Goal: Ask a question: Seek information or help from site administrators or community

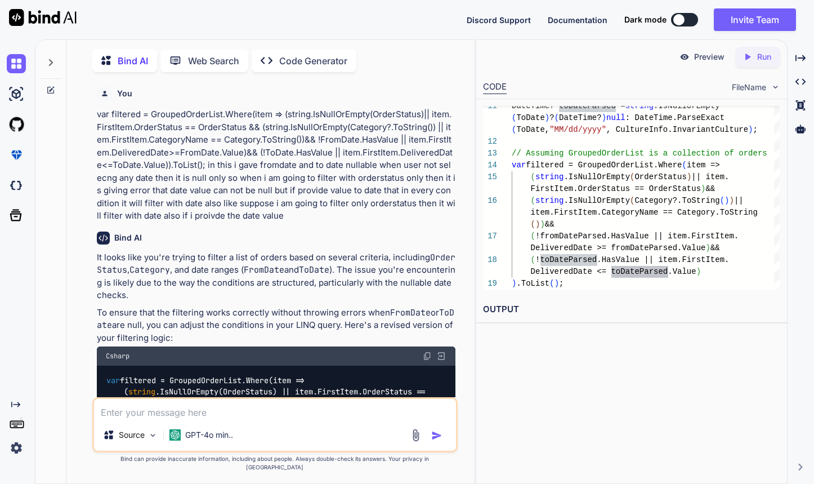
click at [220, 419] on textarea at bounding box center [275, 409] width 363 height 20
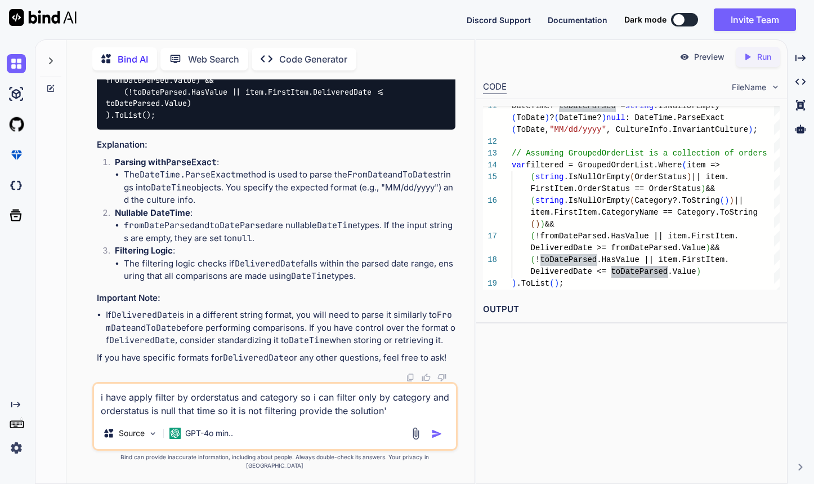
type textarea "i have apply filter by orderstatus and category so i can filter only by categor…"
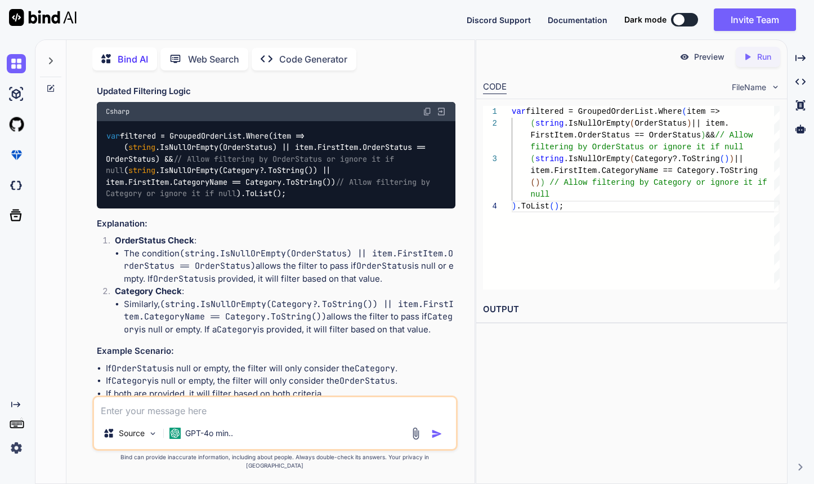
scroll to position [6562, 0]
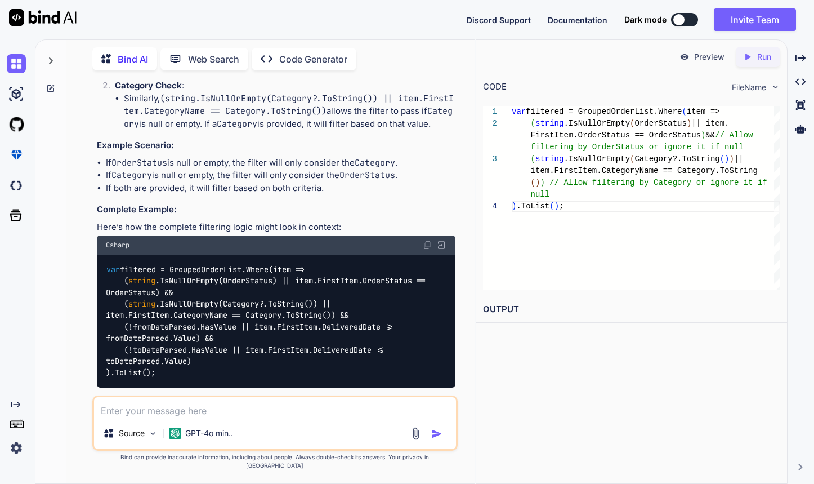
scroll to position [6583, 0]
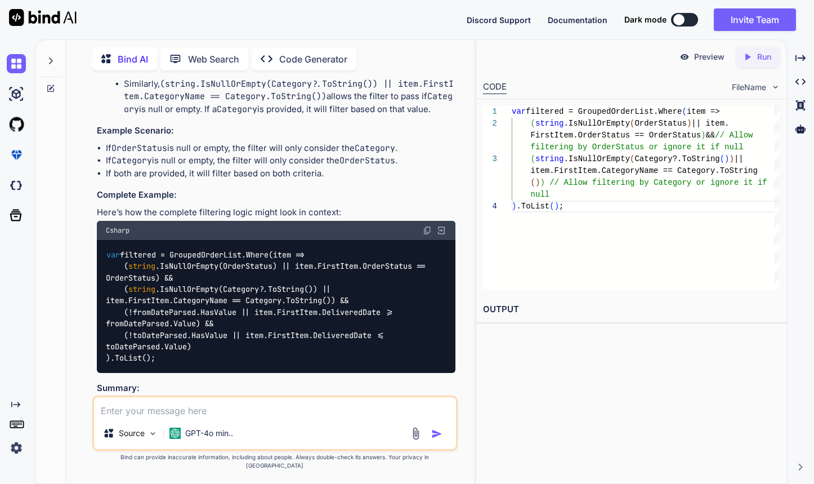
click at [150, 65] on li "The condition (string.IsNullOrEmpty(OrderStatus) || item.FirstItem.OrderStatus …" at bounding box center [290, 46] width 332 height 38
drag, startPoint x: 372, startPoint y: 229, endPoint x: 407, endPoint y: 231, distance: 35.5
click at [407, 52] on code "(string.IsNullOrEmpty(OrderStatus) || item.FirstItem.OrderStatus == OrderStatus)" at bounding box center [288, 40] width 329 height 24
drag, startPoint x: 266, startPoint y: 245, endPoint x: 432, endPoint y: 242, distance: 166.7
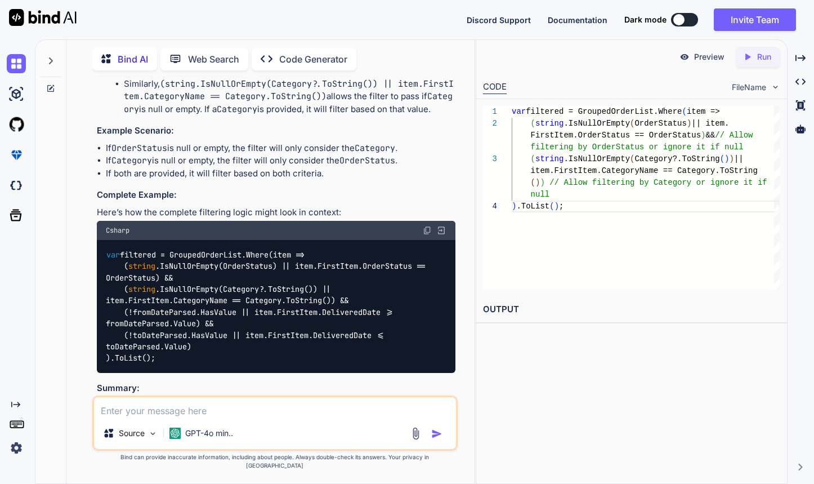
click at [432, 65] on li "The condition (string.IsNullOrEmpty(OrderStatus) || item.FirstItem.OrderStatus …" at bounding box center [290, 46] width 332 height 38
drag, startPoint x: 168, startPoint y: 257, endPoint x: 249, endPoint y: 255, distance: 81.1
click at [249, 65] on li "The condition (string.IsNullOrEmpty(OrderStatus) || item.FirstItem.OrderStatus …" at bounding box center [290, 46] width 332 height 38
drag, startPoint x: 280, startPoint y: 257, endPoint x: 342, endPoint y: 256, distance: 61.9
click at [341, 65] on li "The condition (string.IsNullOrEmpty(OrderStatus) || item.FirstItem.OrderStatus …" at bounding box center [290, 46] width 332 height 38
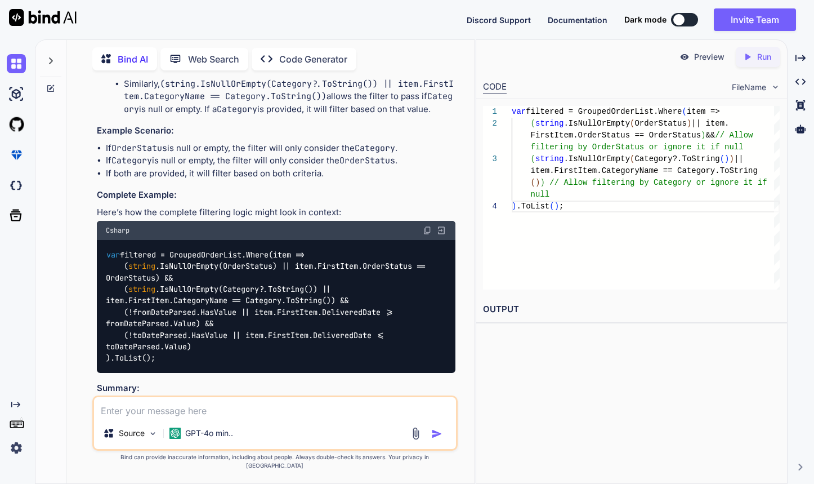
click at [345, 65] on li "The condition (string.IsNullOrEmpty(OrderStatus) || item.FirstItem.OrderStatus …" at bounding box center [290, 46] width 332 height 38
drag, startPoint x: 390, startPoint y: 256, endPoint x: 243, endPoint y: 254, distance: 147.5
click at [243, 65] on li "The condition (string.IsNullOrEmpty(OrderStatus) || item.FirstItem.OrderStatus …" at bounding box center [290, 46] width 332 height 38
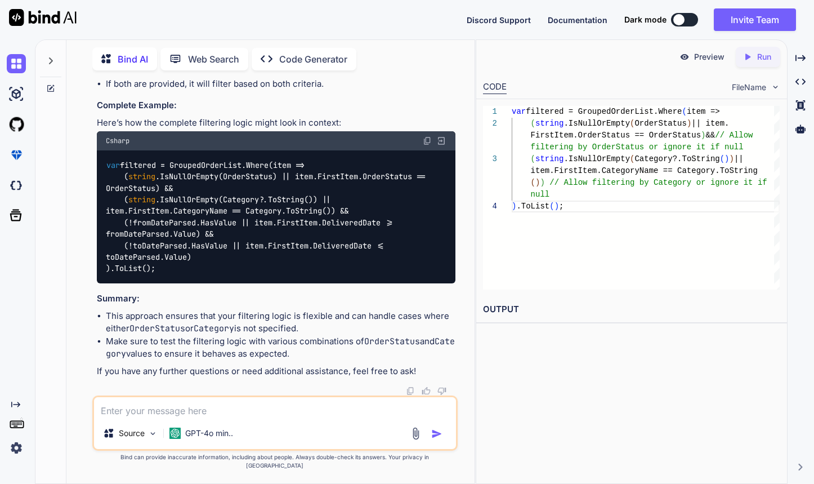
scroll to position [6839, 0]
click at [213, 417] on textarea at bounding box center [275, 407] width 363 height 20
paste textarea "var filtered = GroupedOrderList.Where(item => [DOMAIN_NAME] >= Convert.ToDateTi…"
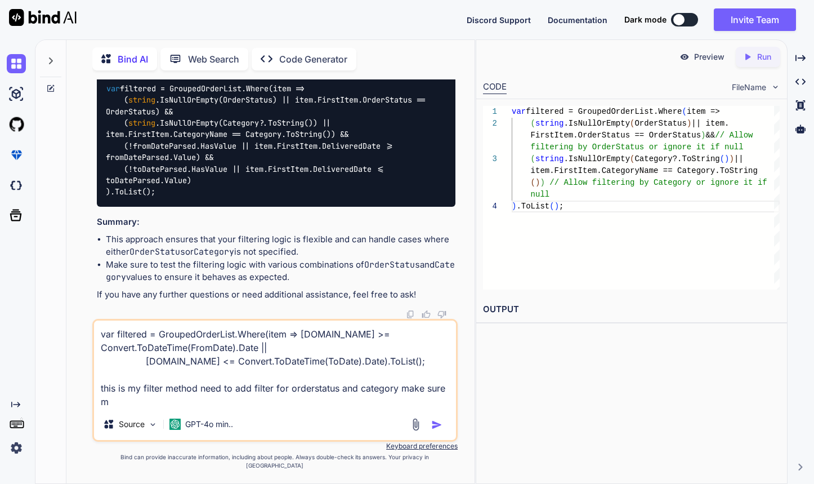
scroll to position [14, 0]
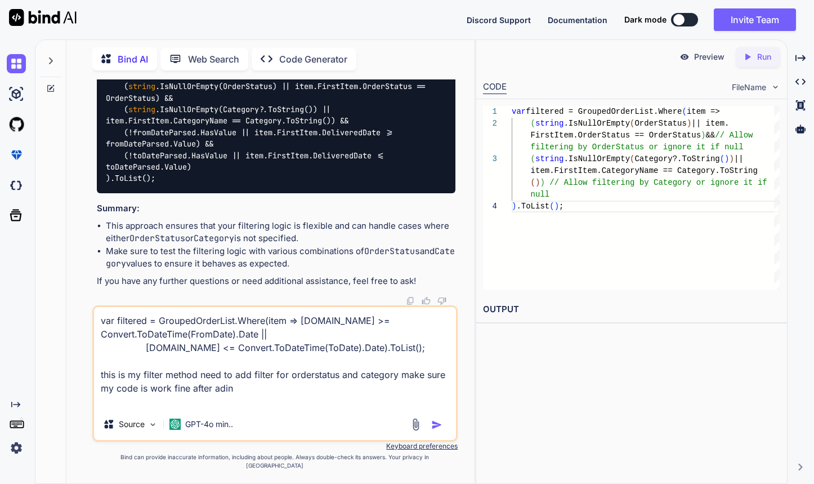
type textarea "var filtered = GroupedOrderList.Where(item => [DOMAIN_NAME] >= Convert.ToDateTi…"
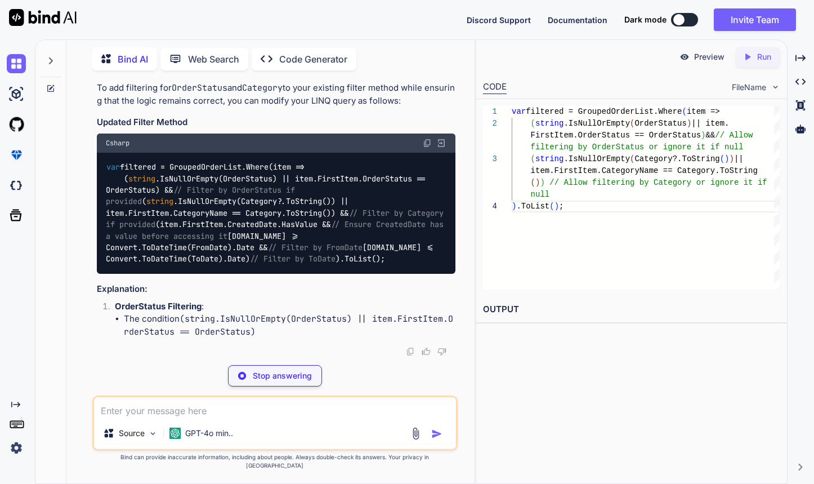
scroll to position [7259, 0]
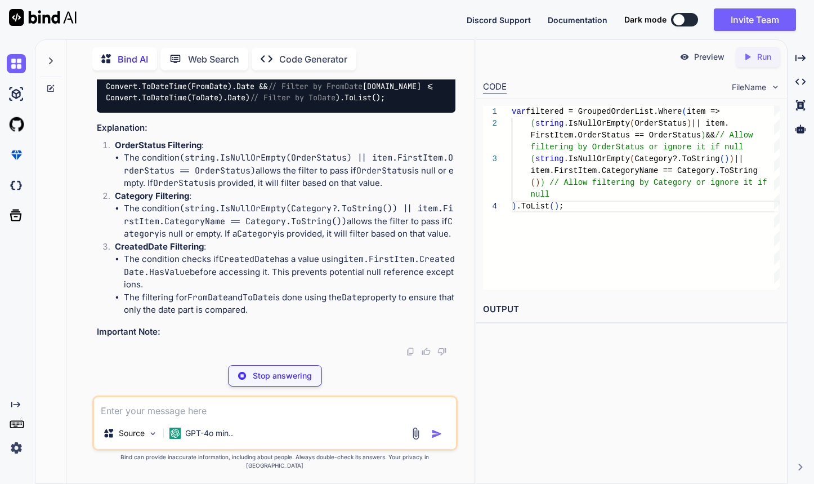
drag, startPoint x: 199, startPoint y: 220, endPoint x: 374, endPoint y: 226, distance: 175.2
click at [353, 113] on div "var filtered = GroupedOrderList.Where(item => ( string .IsNullOrEmpty(OrderStat…" at bounding box center [276, 53] width 359 height 122
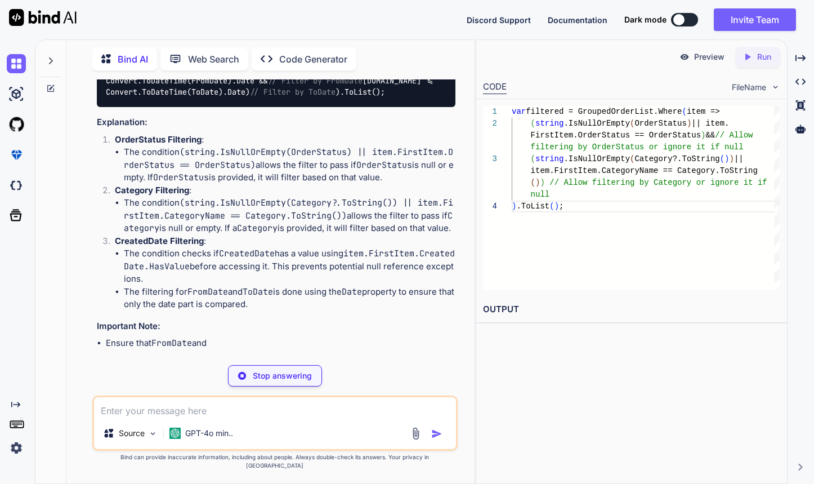
click at [386, 108] on div "var filtered = GroupedOrderList.Where(item => ( string .IsNullOrEmpty(OrderStat…" at bounding box center [276, 47] width 359 height 122
drag, startPoint x: 383, startPoint y: 240, endPoint x: 384, endPoint y: 251, distance: 10.1
click at [384, 108] on div "var filtered = GroupedOrderList.Where(item => ( string .IsNullOrEmpty(OrderStat…" at bounding box center [276, 47] width 359 height 122
click at [372, 74] on span "// Ensure CreatedDate has a value before accessing it" at bounding box center [277, 63] width 342 height 21
drag, startPoint x: 324, startPoint y: 265, endPoint x: 430, endPoint y: 263, distance: 105.9
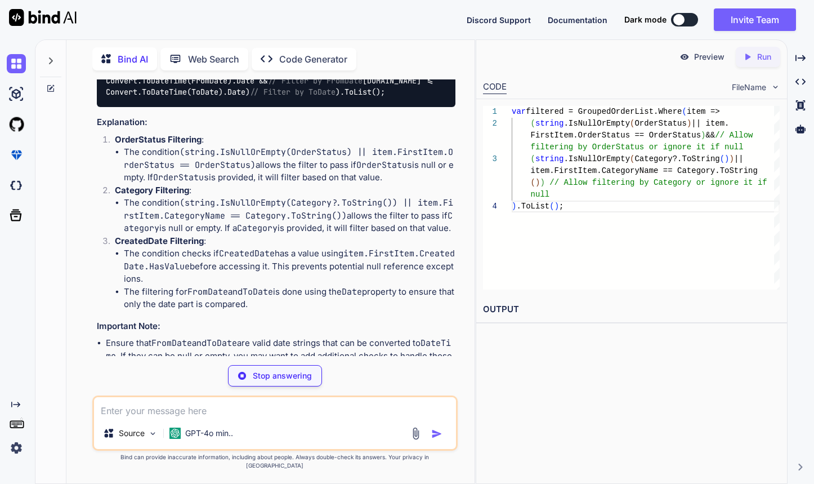
click at [430, 74] on span "// Ensure CreatedDate has a value before accessing it" at bounding box center [277, 63] width 342 height 21
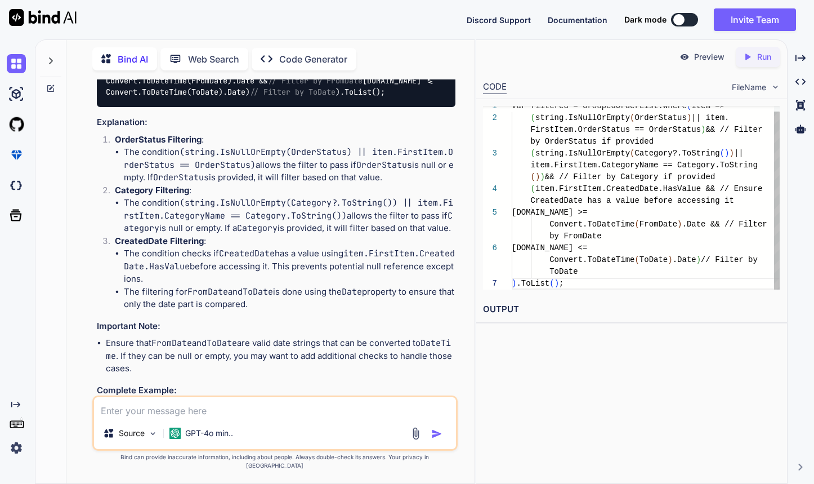
scroll to position [47, 0]
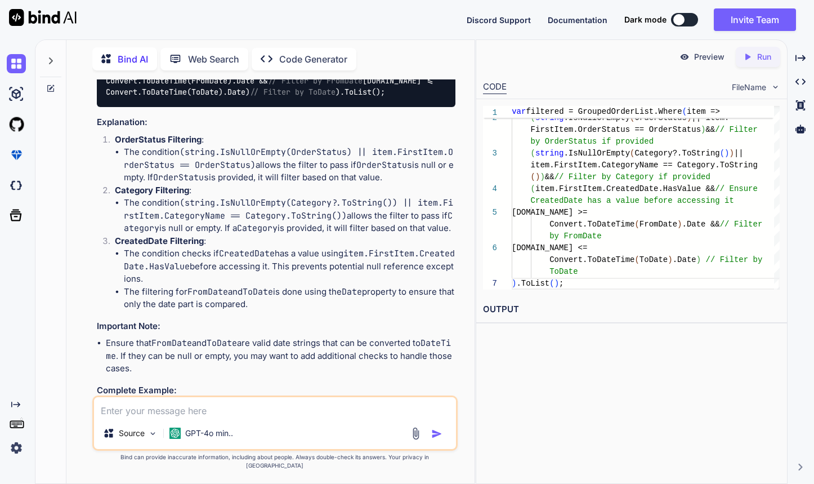
click at [276, 108] on div "var filtered = GroupedOrderList.Where(item => ( string .IsNullOrEmpty(OrderStat…" at bounding box center [276, 47] width 359 height 122
drag, startPoint x: 303, startPoint y: 302, endPoint x: 378, endPoint y: 299, distance: 74.9
click at [378, 108] on div "var filtered = GroupedOrderList.Where(item => ( string .IsNullOrEmpty(OrderStat…" at bounding box center [276, 47] width 359 height 122
click at [382, 108] on div "var filtered = GroupedOrderList.Where(item => ( string .IsNullOrEmpty(OrderStat…" at bounding box center [276, 47] width 359 height 122
drag, startPoint x: 345, startPoint y: 323, endPoint x: 306, endPoint y: 324, distance: 38.9
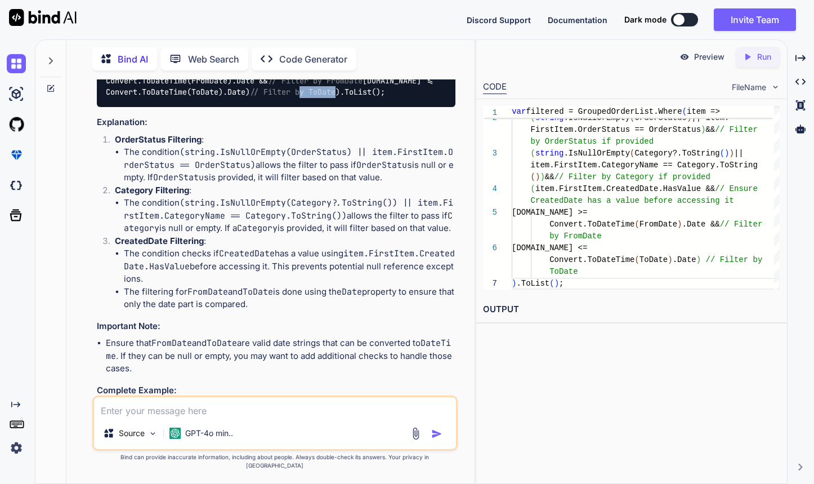
click at [306, 108] on div "var filtered = GroupedOrderList.Where(item => ( string .IsNullOrEmpty(OrderStat…" at bounding box center [276, 47] width 359 height 122
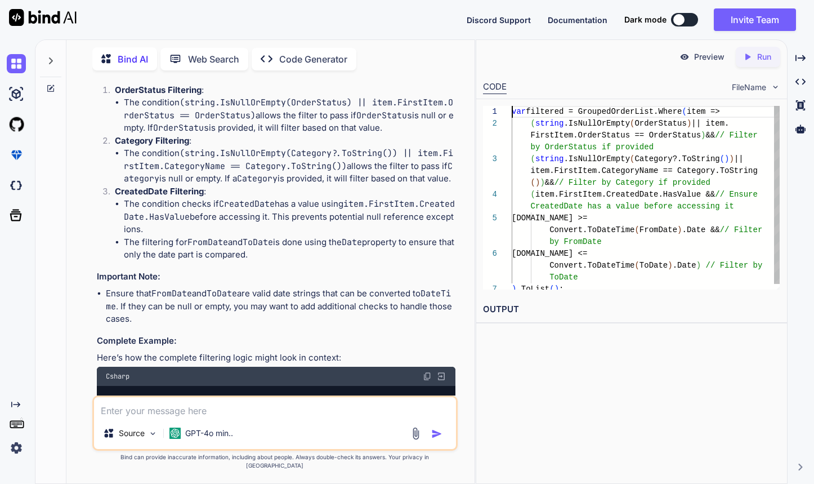
scroll to position [0, 0]
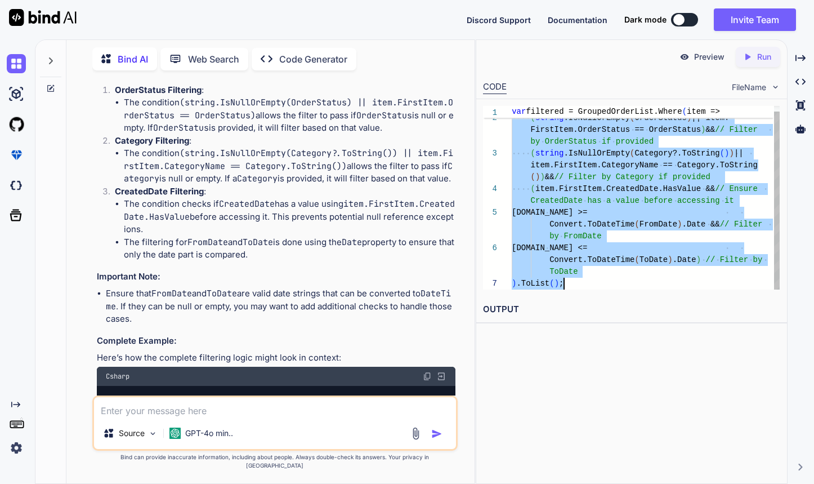
drag, startPoint x: 512, startPoint y: 113, endPoint x: 571, endPoint y: 280, distance: 177.2
click at [571, 280] on div "var filtered = GroupedOrderList.Where ( item => ( string .IsNullOrEmpty ( Order…" at bounding box center [646, 194] width 268 height 189
type textarea "var filtered = GroupedOrderList.Where(item => (string.IsNullOrEmpty(OrderStatus…"
click at [242, 417] on textarea at bounding box center [275, 407] width 363 height 20
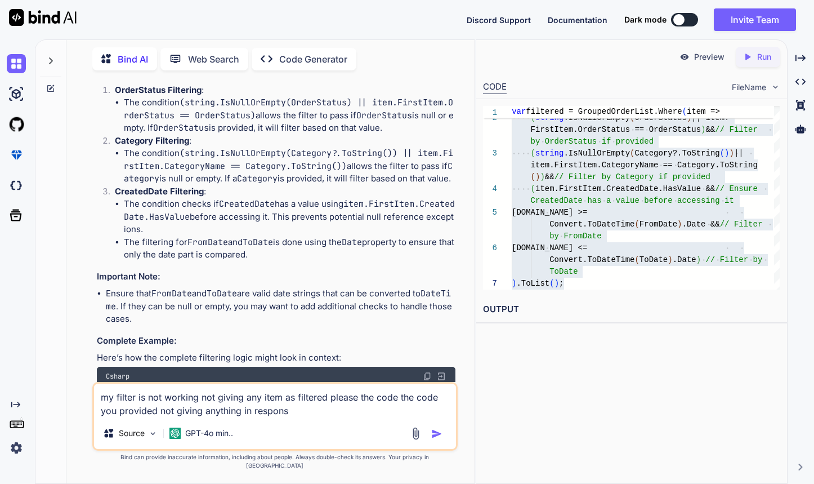
type textarea "my filter is not working not giving any item as filtered please the code the co…"
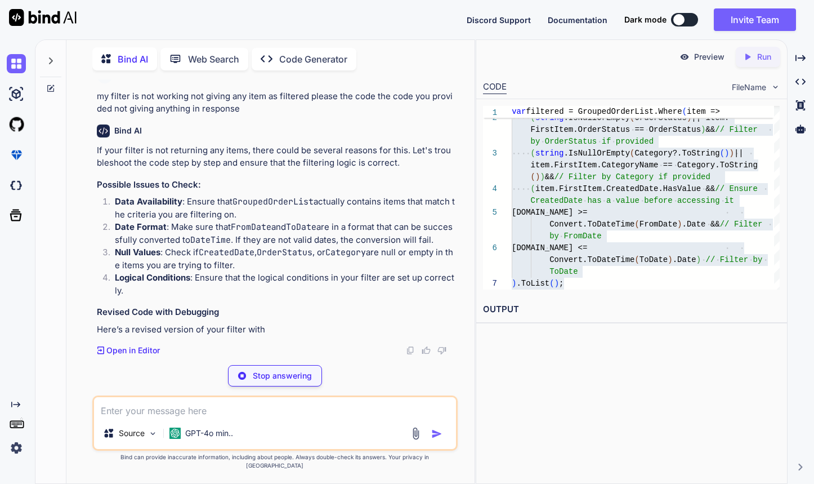
scroll to position [8036, 0]
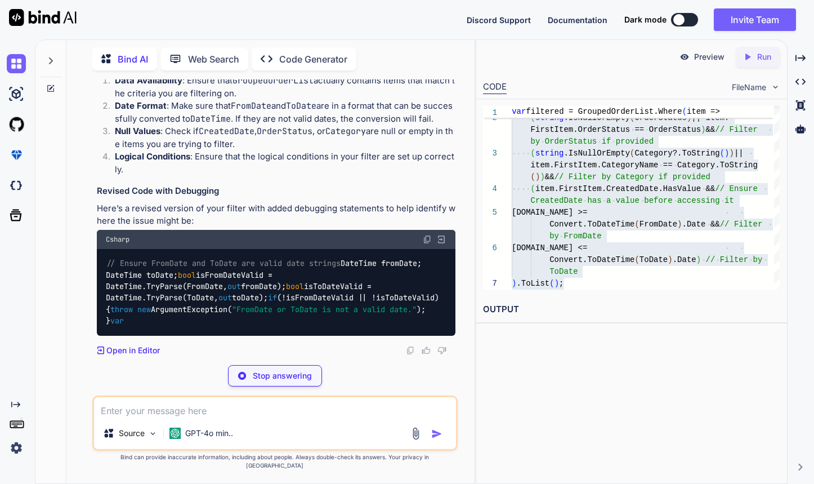
drag, startPoint x: 341, startPoint y: 239, endPoint x: 364, endPoint y: 239, distance: 23.1
click at [356, 48] on p "If your filter is not returning any items, there could be several reasons for t…" at bounding box center [276, 35] width 359 height 25
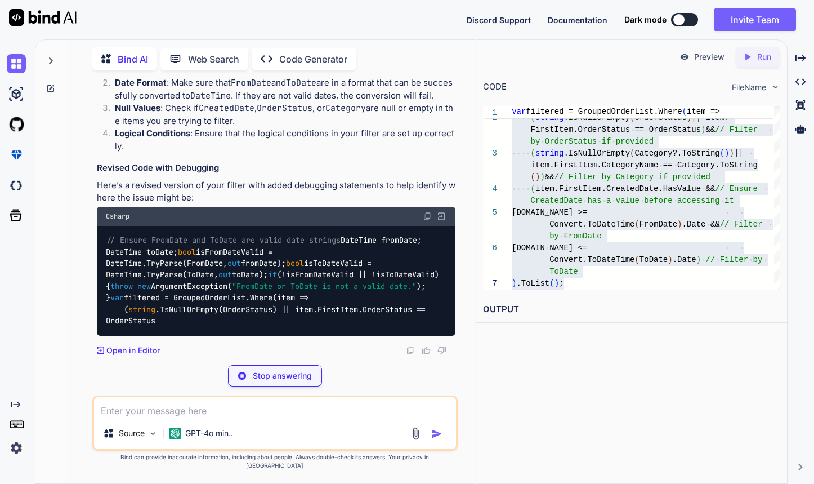
drag, startPoint x: 408, startPoint y: 251, endPoint x: 316, endPoint y: 252, distance: 91.2
click at [381, 25] on p "If your filter is not returning any items, there could be several reasons for t…" at bounding box center [276, 12] width 359 height 25
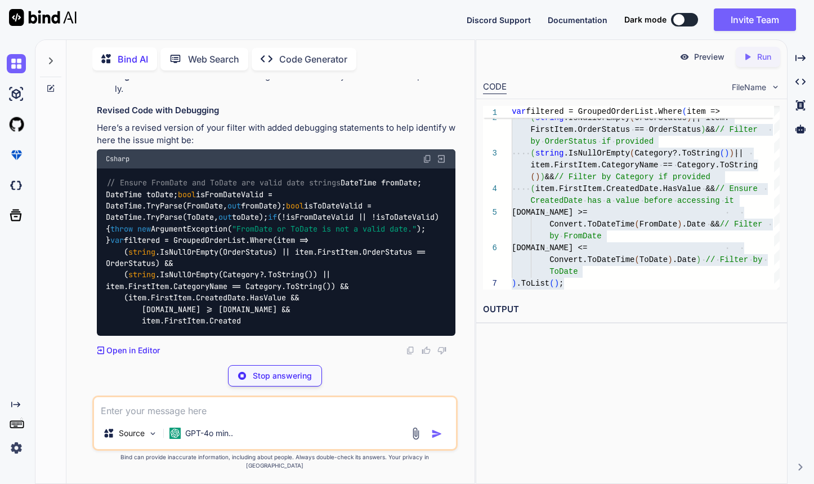
scroll to position [8384, 0]
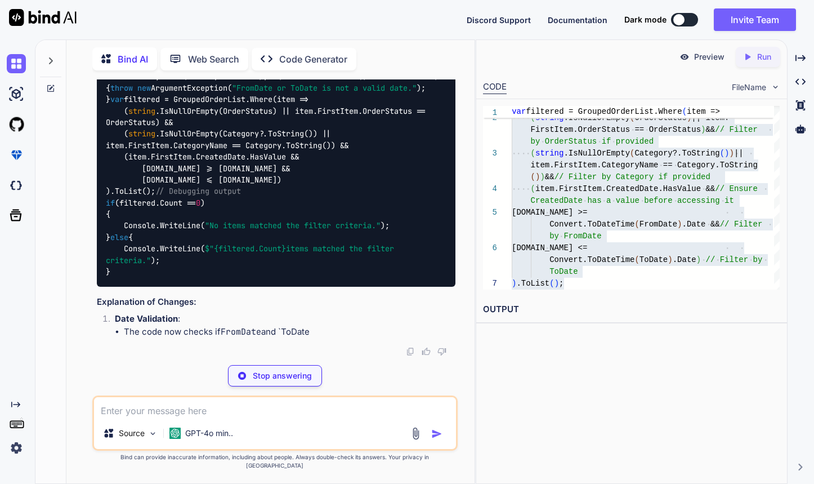
click at [231, 150] on div "// Ensure FromDate and ToDate are valid date strings DateTime fromDate; DateTim…" at bounding box center [276, 157] width 359 height 259
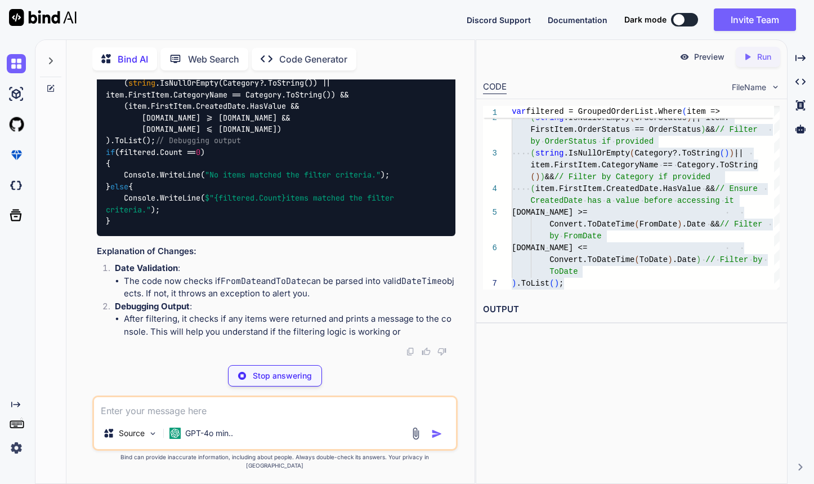
click at [303, 194] on div "// Ensure FromDate and ToDate are valid date strings DateTime fromDate; DateTim…" at bounding box center [276, 106] width 359 height 259
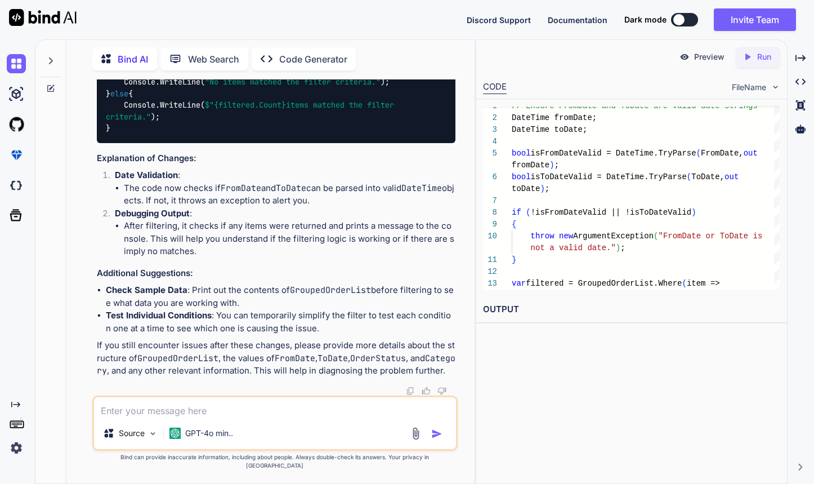
click at [351, 134] on code "// Ensure FromDate and ToDate are valid date strings DateTime fromDate; DateTim…" at bounding box center [272, 13] width 333 height 242
click at [296, 134] on code "// Ensure FromDate and ToDate are valid date strings DateTime fromDate; DateTim…" at bounding box center [272, 13] width 333 height 242
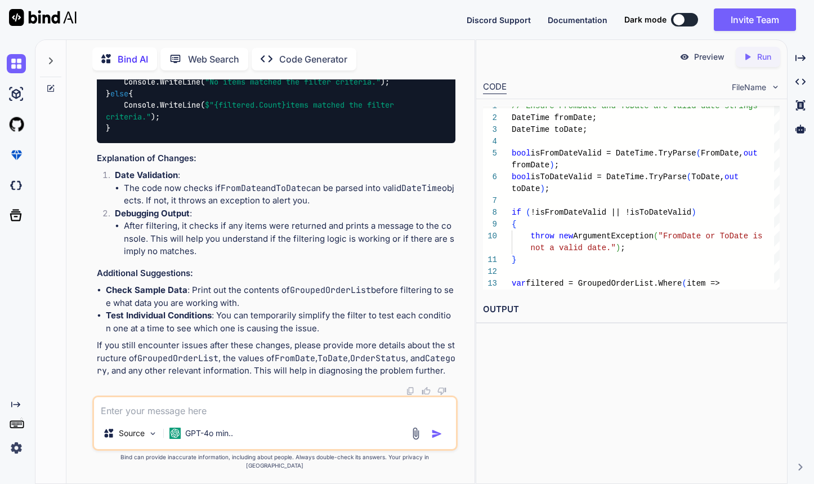
click at [167, 134] on code "// Ensure FromDate and ToDate are valid date strings DateTime fromDate; DateTim…" at bounding box center [272, 13] width 333 height 242
click at [238, 143] on div "// Ensure FromDate and ToDate are valid date strings DateTime fromDate; DateTim…" at bounding box center [276, 13] width 359 height 259
click at [268, 134] on code "// Ensure FromDate and ToDate are valid date strings DateTime fromDate; DateTim…" at bounding box center [272, 13] width 333 height 242
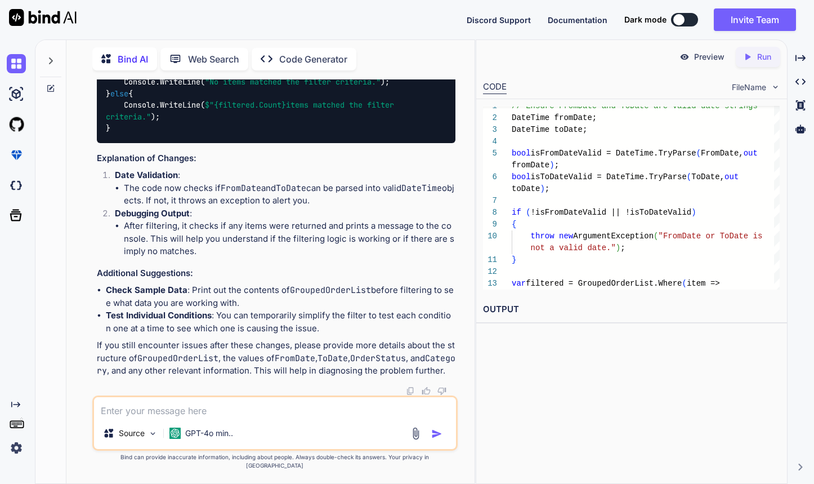
click at [310, 134] on code "// Ensure FromDate and ToDate are valid date strings DateTime fromDate; DateTim…" at bounding box center [272, 13] width 333 height 242
click at [366, 134] on code "// Ensure FromDate and ToDate are valid date strings DateTime fromDate; DateTim…" at bounding box center [272, 13] width 333 height 242
click at [357, 134] on code "// Ensure FromDate and ToDate are valid date strings DateTime fromDate; DateTim…" at bounding box center [272, 13] width 333 height 242
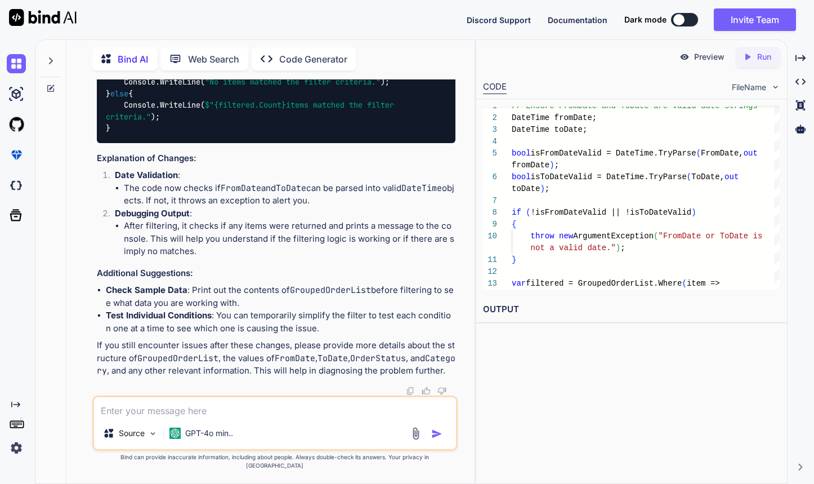
scroll to position [8382, 0]
click at [233, 134] on code "// Ensure FromDate and ToDate are valid date strings DateTime fromDate; DateTim…" at bounding box center [272, 13] width 333 height 242
click at [205, 143] on div "// Ensure FromDate and ToDate are valid date strings DateTime fromDate; DateTim…" at bounding box center [276, 13] width 359 height 259
drag, startPoint x: 378, startPoint y: 181, endPoint x: 97, endPoint y: 139, distance: 284.5
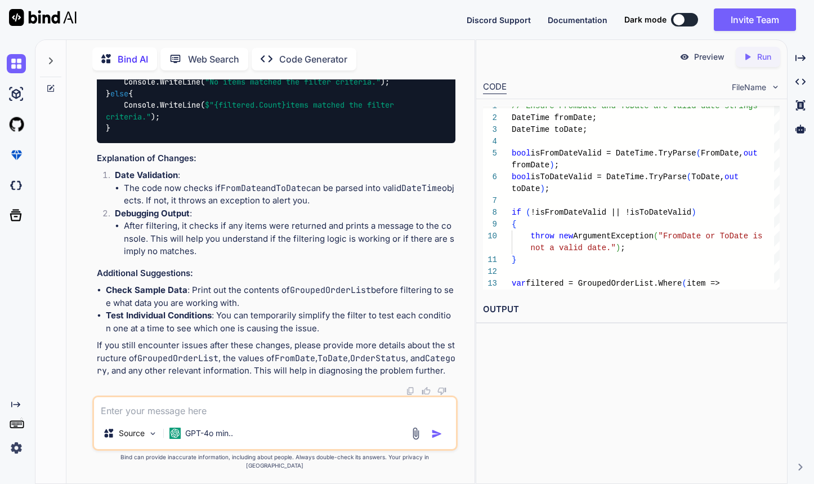
click at [97, 139] on div "// Ensure FromDate and ToDate are valid date strings DateTime fromDate; DateTim…" at bounding box center [276, 13] width 359 height 259
copy code "DateTime fromDate; DateTime toDate; bool isFromDateValid = DateTime.TryParse(Fr…"
drag, startPoint x: 108, startPoint y: 240, endPoint x: 158, endPoint y: 337, distance: 109.3
click at [158, 143] on div "// Ensure FromDate and ToDate are valid date strings DateTime fromDate; DateTim…" at bounding box center [276, 13] width 359 height 259
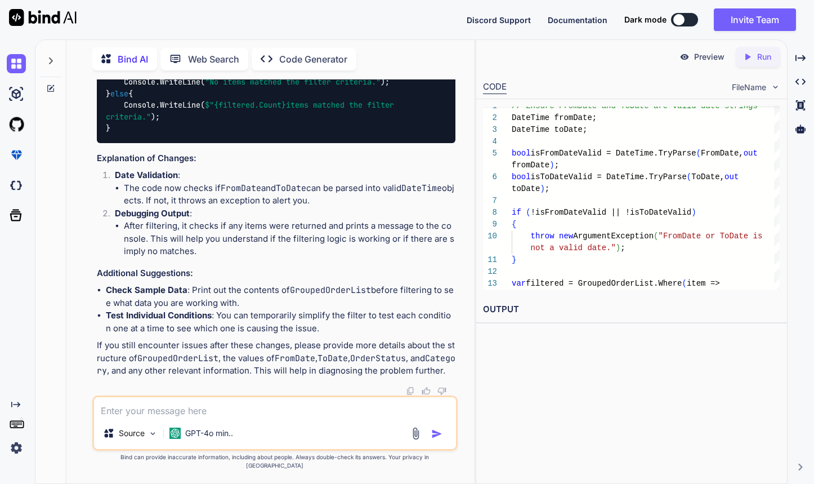
copy code "var filtered = GroupedOrderList.Where(item => ( string .IsNullOrEmpty(OrderStat…"
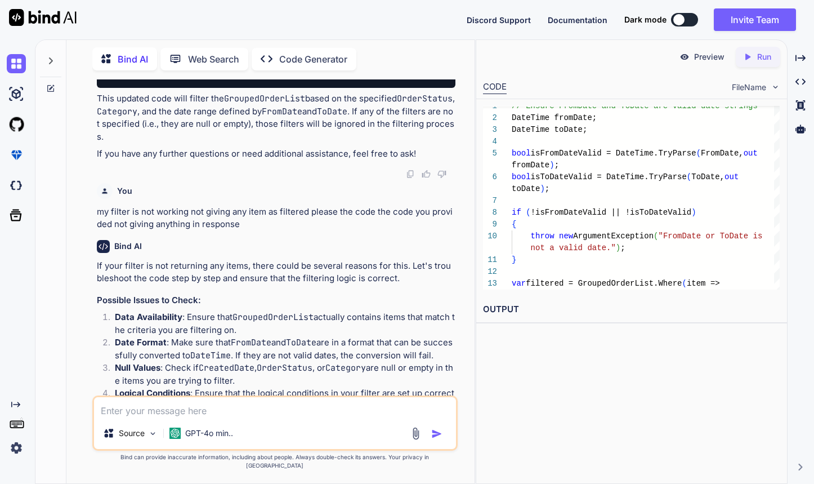
scroll to position [7679, 0]
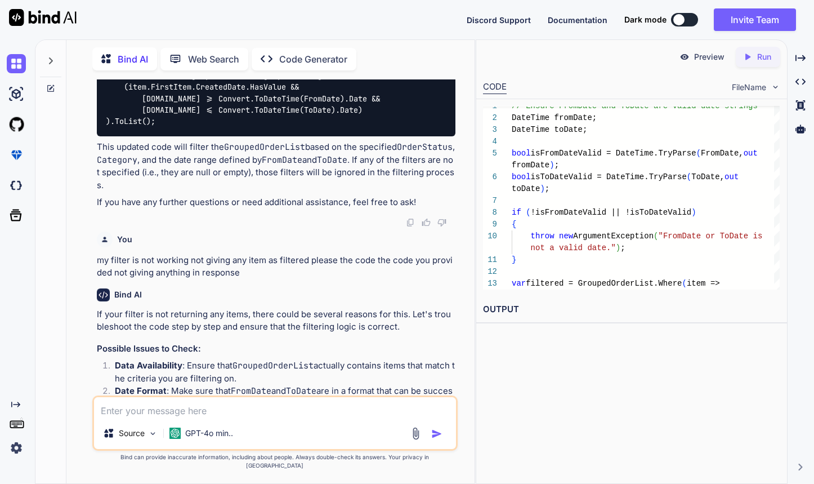
click at [254, 417] on textarea at bounding box center [275, 407] width 363 height 20
paste textarea "var filtered = ProductListSource.Where(item =>item.VendorId == VendorId) || ite…"
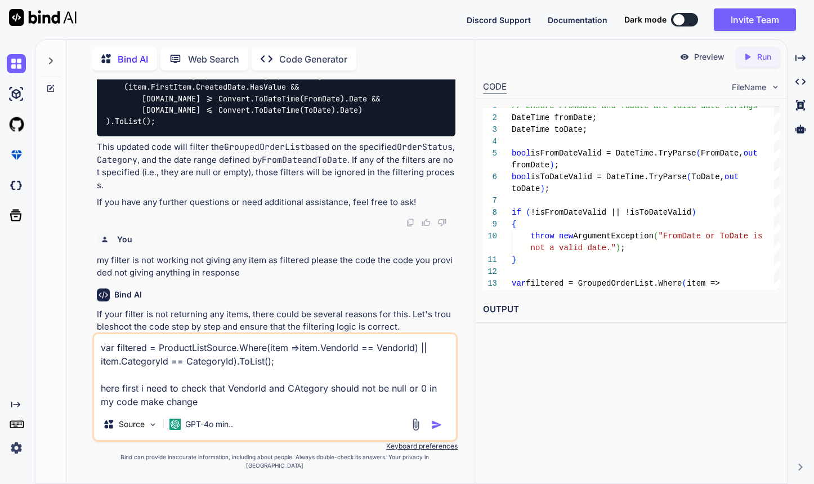
type textarea "var filtered = ProductListSource.Where(item =>item.VendorId == VendorId) || ite…"
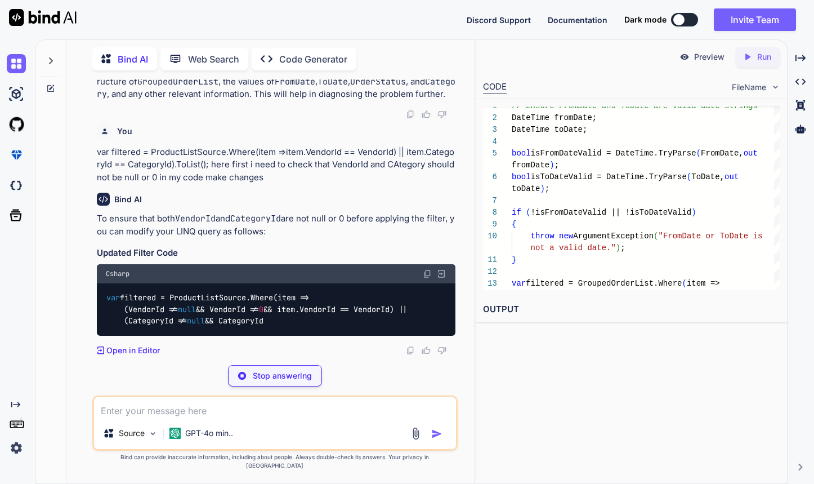
scroll to position [9014, 0]
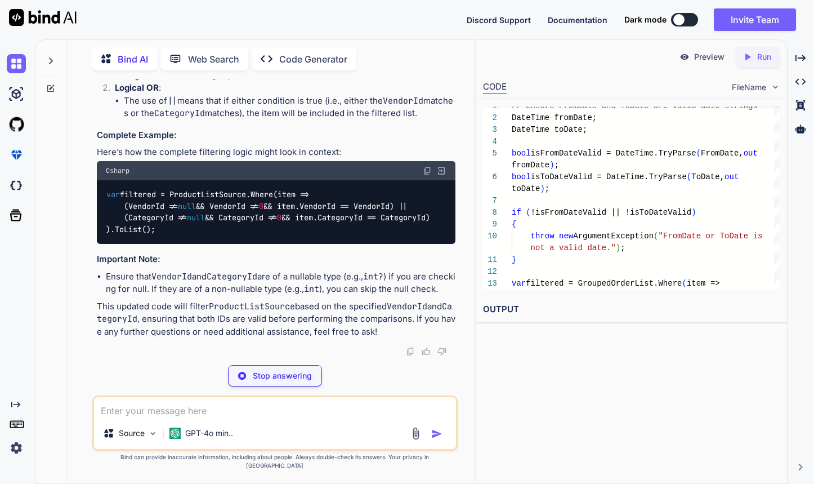
scroll to position [59, 0]
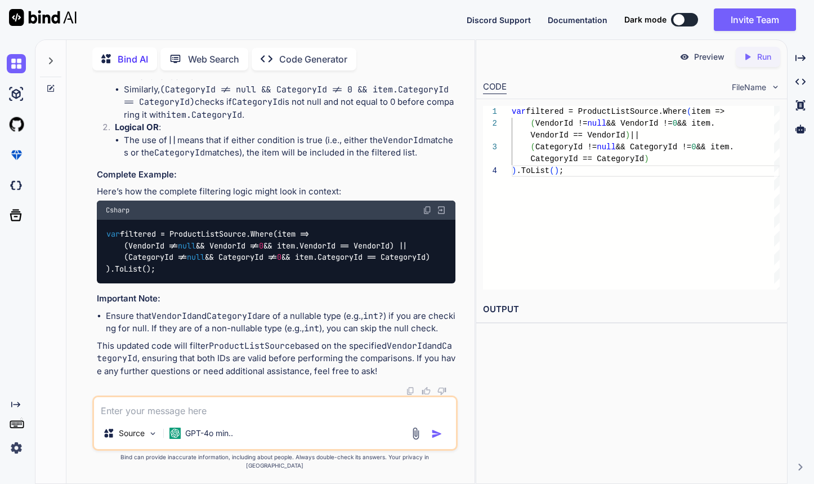
click at [229, 411] on textarea at bounding box center [275, 407] width 363 height 20
type textarea "this is how i am doing need to check ==vendorid and == categoryid"
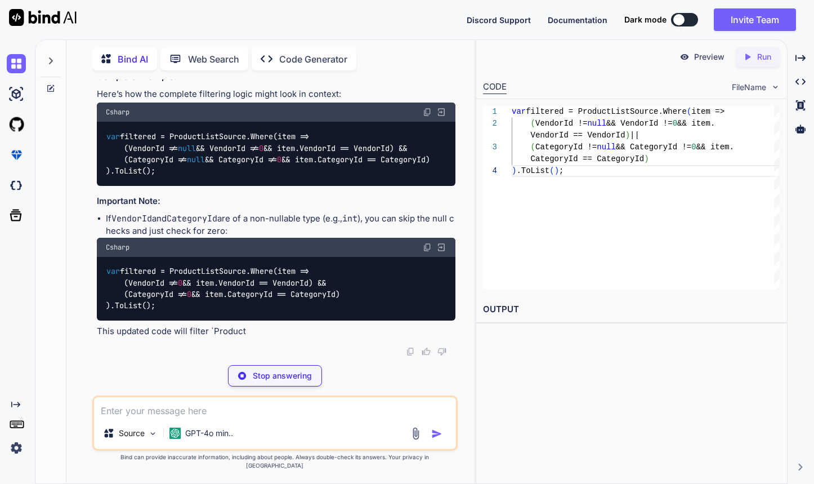
scroll to position [9646, 0]
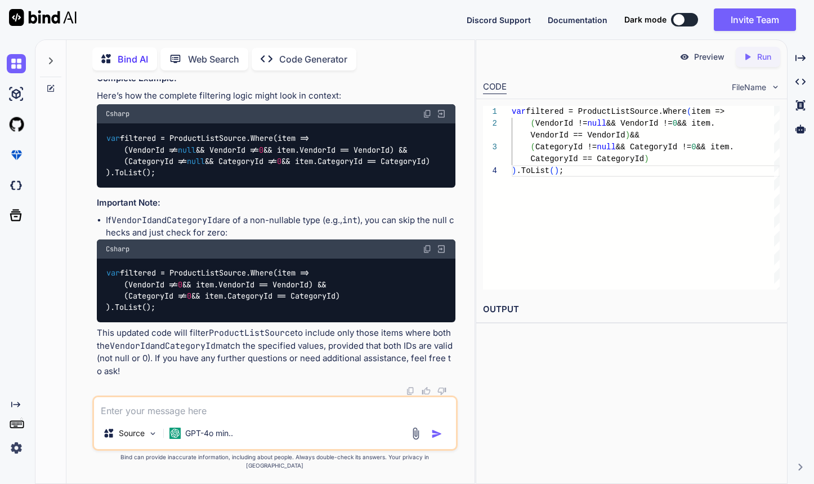
drag, startPoint x: 154, startPoint y: 344, endPoint x: 108, endPoint y: 307, distance: 59.3
copy code "var filtered = ProductListSource.Where(item => (VendorId != null && VendorId !=…"
